Goal: Book appointment/travel/reservation

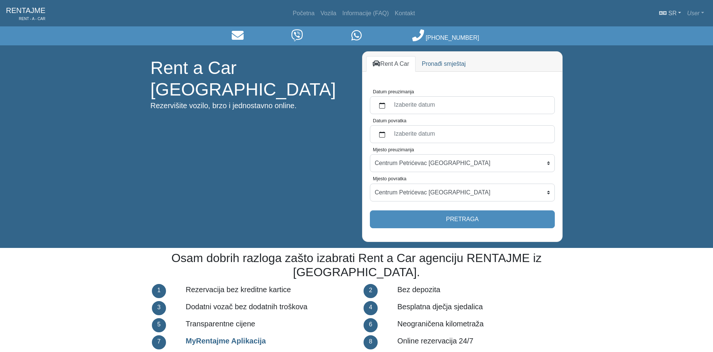
click at [680, 13] on link "sr" at bounding box center [670, 13] width 28 height 15
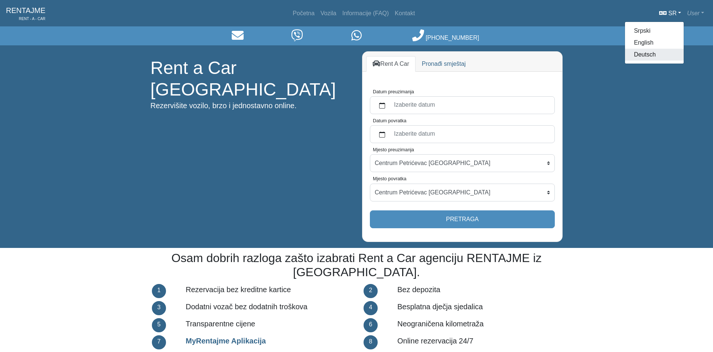
click at [647, 53] on link "Deutsch" at bounding box center [654, 55] width 59 height 12
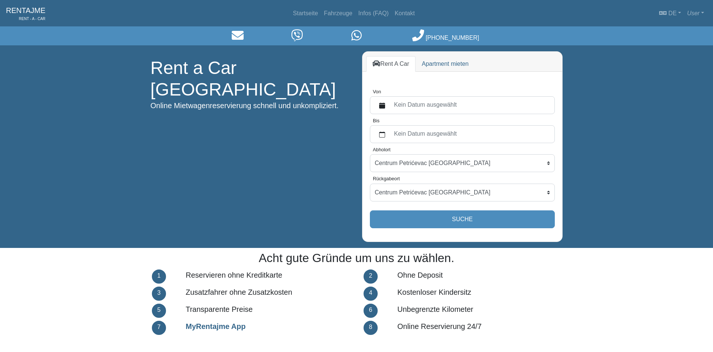
click at [413, 104] on label "Kein Datum ausgewählt" at bounding box center [470, 104] width 160 height 13
click at [390, 104] on button "Von" at bounding box center [382, 104] width 15 height 13
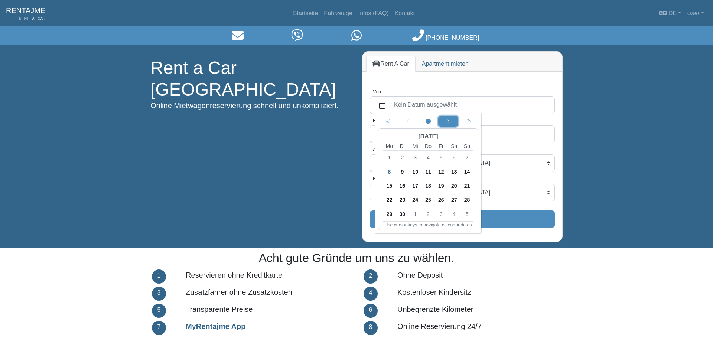
click at [447, 121] on icon "chevron left" at bounding box center [448, 121] width 5 height 5
click at [387, 200] on span "20" at bounding box center [389, 200] width 12 height 12
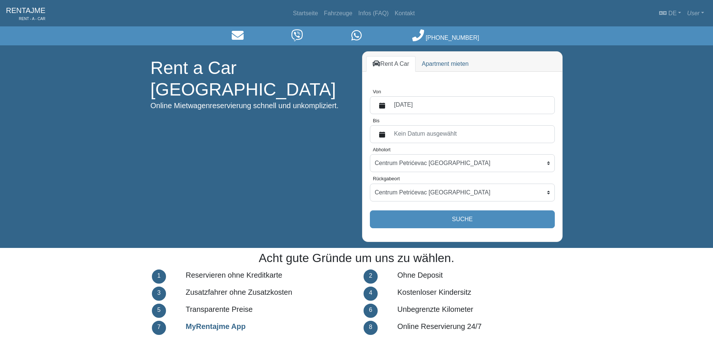
click at [412, 133] on label "Kein Datum ausgewählt" at bounding box center [470, 133] width 160 height 13
click at [390, 133] on button "Bis" at bounding box center [382, 133] width 15 height 13
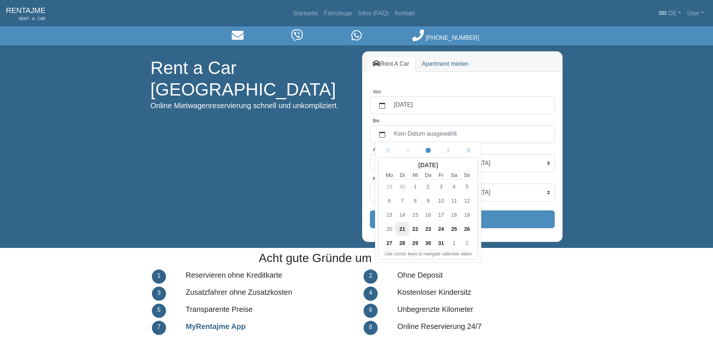
click at [454, 228] on span "25" at bounding box center [454, 229] width 12 height 12
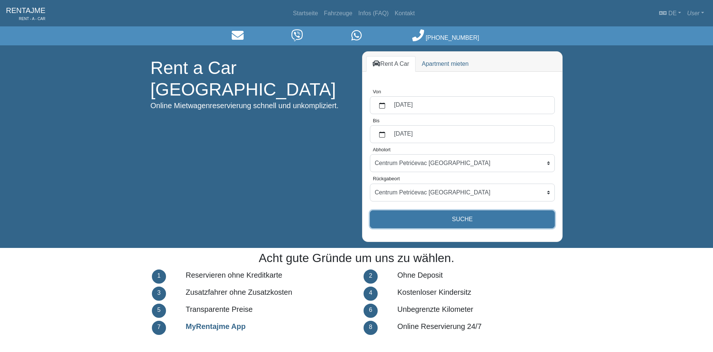
click at [426, 218] on button "Suche" at bounding box center [462, 219] width 185 height 18
